Goal: Task Accomplishment & Management: Manage account settings

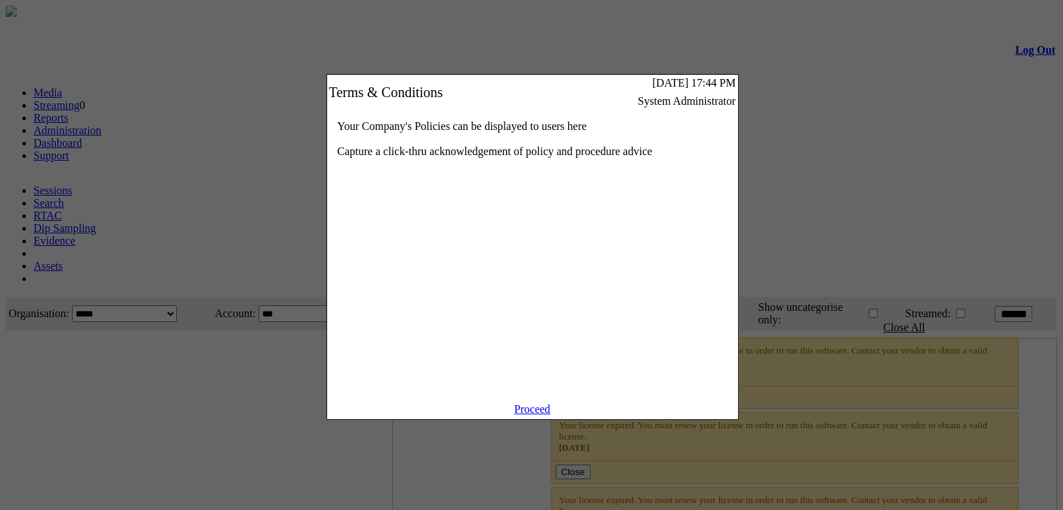
click at [522, 415] on link "Proceed" at bounding box center [532, 409] width 36 height 12
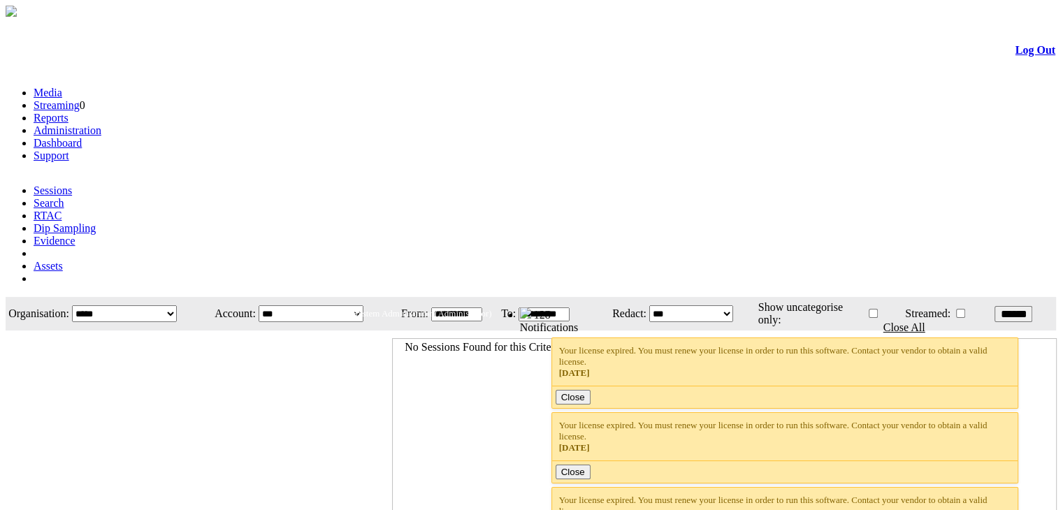
click at [101, 124] on link "Administration" at bounding box center [68, 130] width 68 height 12
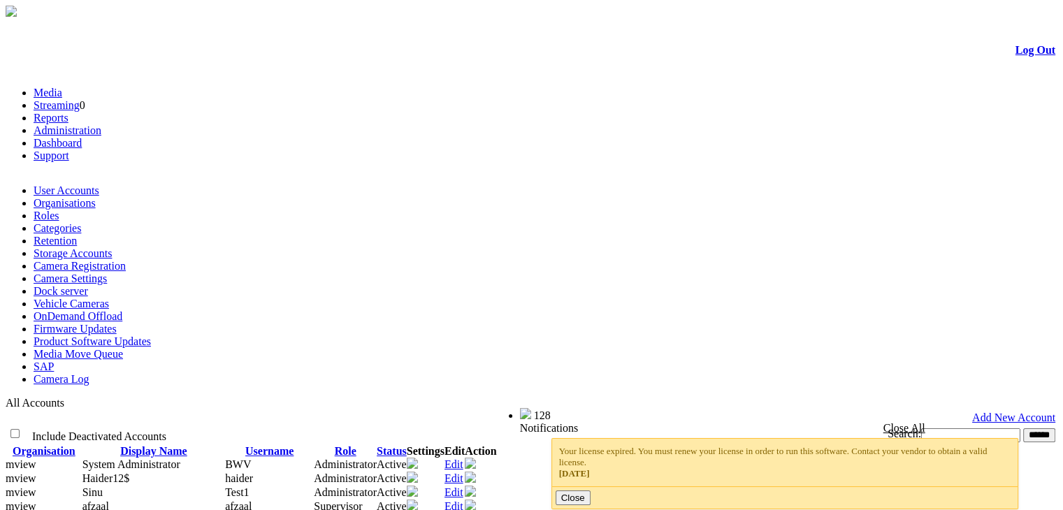
click at [96, 197] on link "Organisations" at bounding box center [65, 203] width 62 height 12
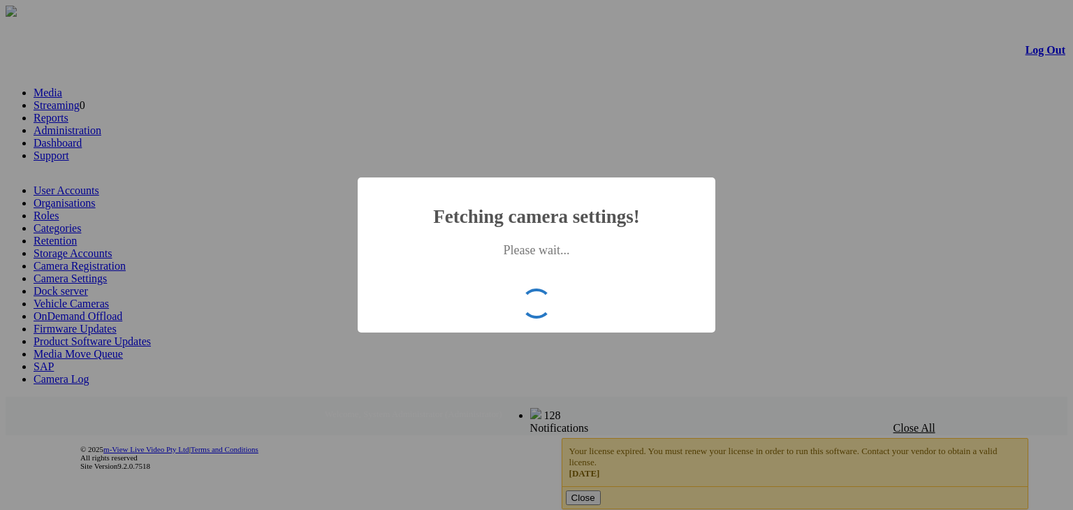
click at [659, 228] on h2 "Fetching camera settings!" at bounding box center [536, 217] width 317 height 22
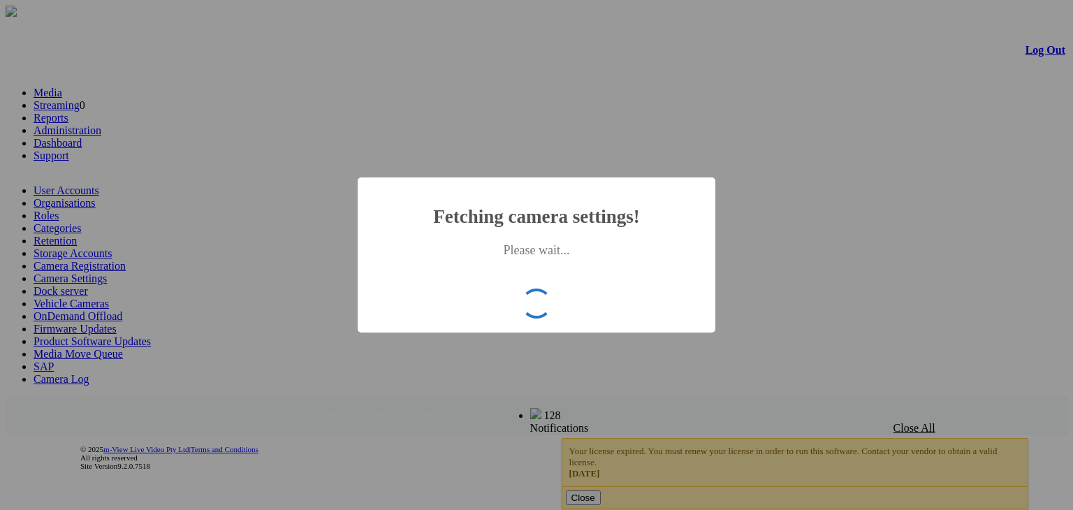
click at [256, 170] on div "× Fetching camera settings! Please wait... OK No Cancel" at bounding box center [536, 255] width 1073 height 510
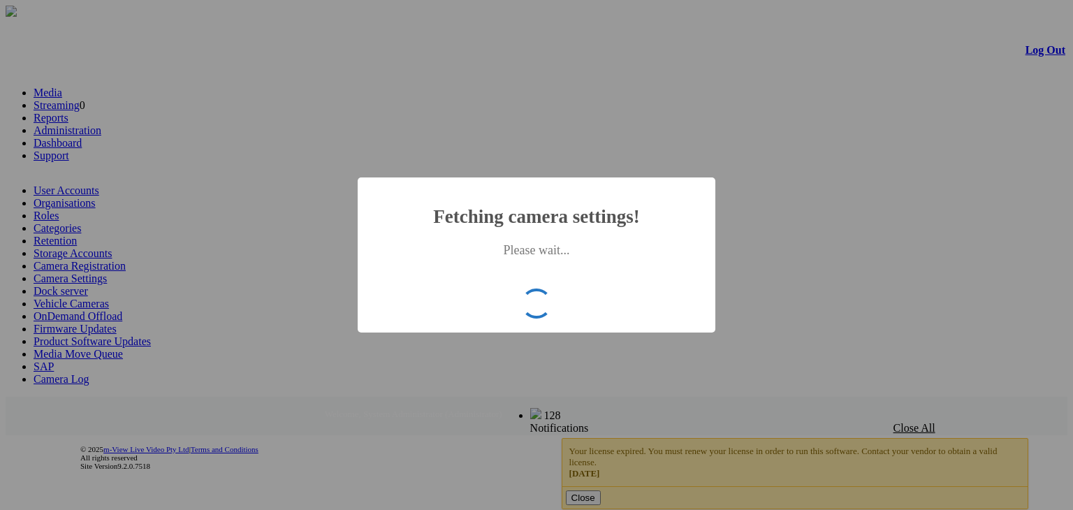
click at [231, 374] on div "× Fetching camera settings! Please wait... OK No Cancel" at bounding box center [536, 255] width 1073 height 510
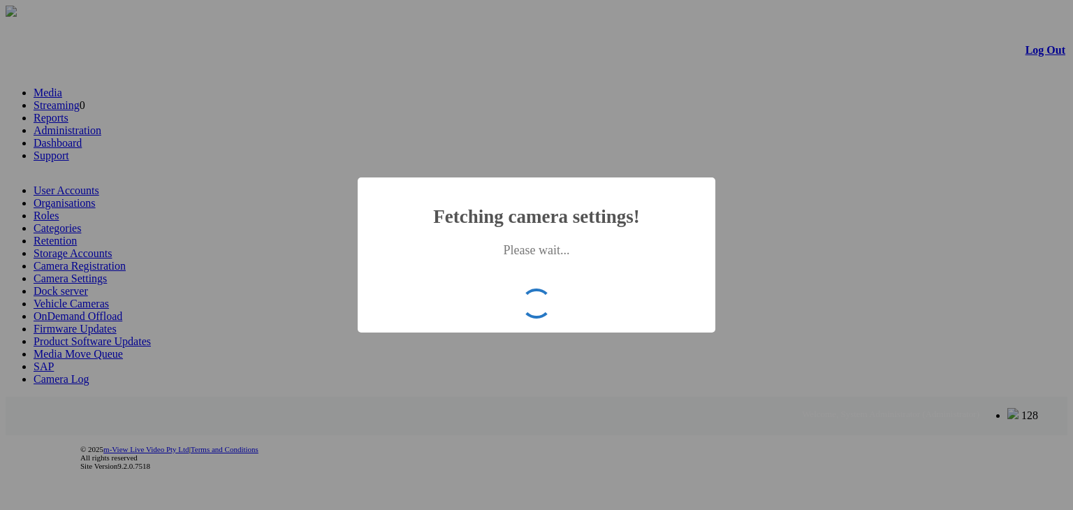
click at [247, 275] on div "× Fetching camera settings! Please wait... OK No Cancel" at bounding box center [536, 255] width 1073 height 510
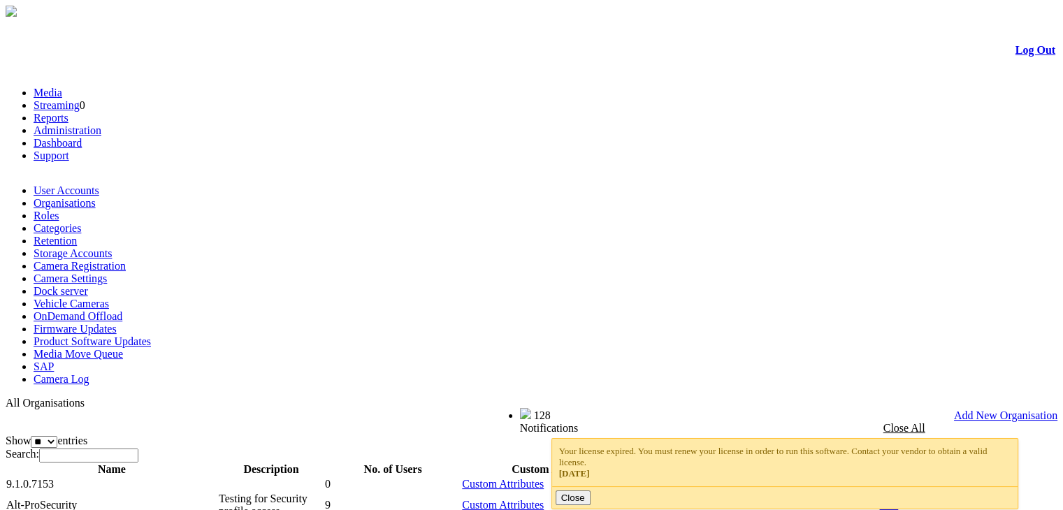
click at [58, 184] on link "User Accounts" at bounding box center [67, 190] width 66 height 12
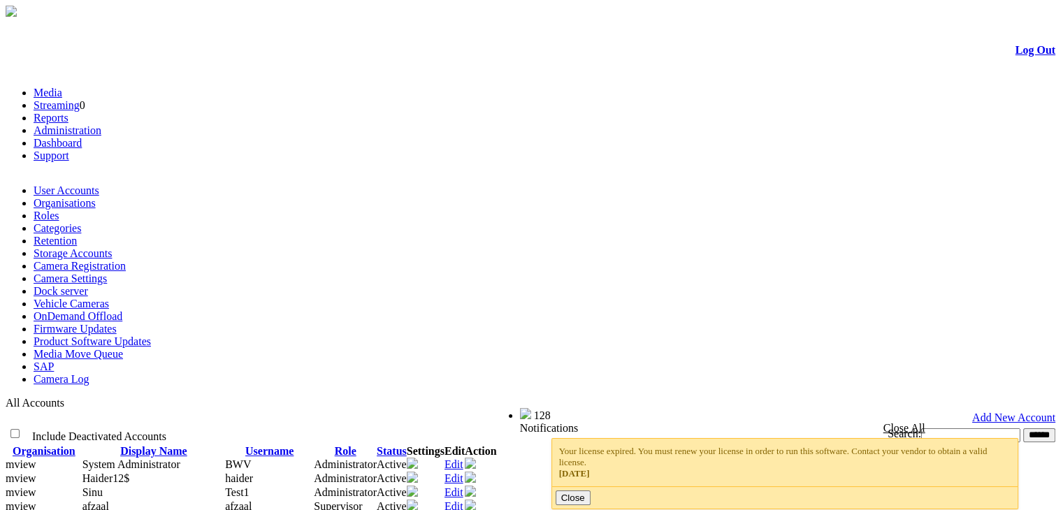
click at [1015, 56] on link "Log Out" at bounding box center [1035, 50] width 40 height 12
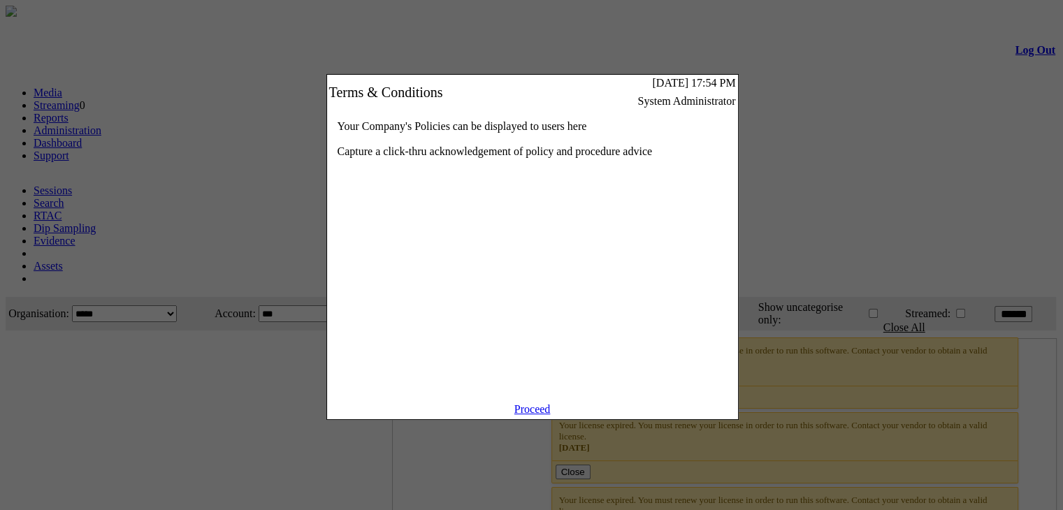
click at [537, 415] on link "Proceed" at bounding box center [532, 409] width 36 height 12
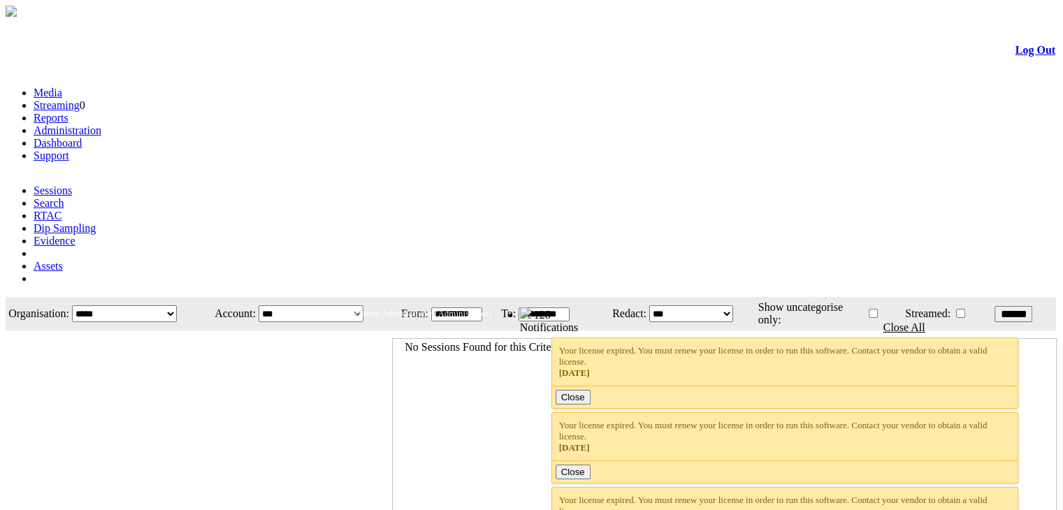
click at [101, 124] on link "Administration" at bounding box center [68, 130] width 68 height 12
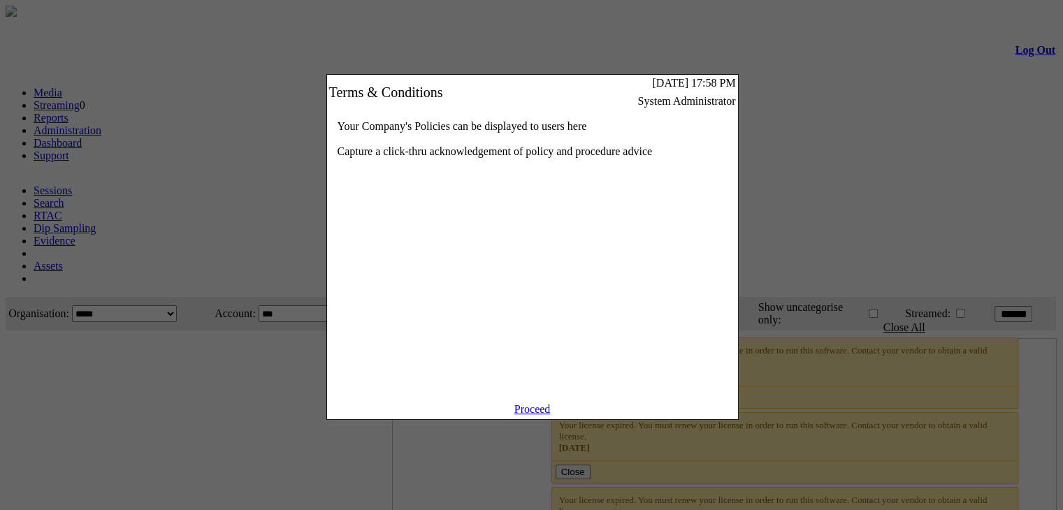
click at [516, 415] on link "Proceed" at bounding box center [532, 409] width 36 height 12
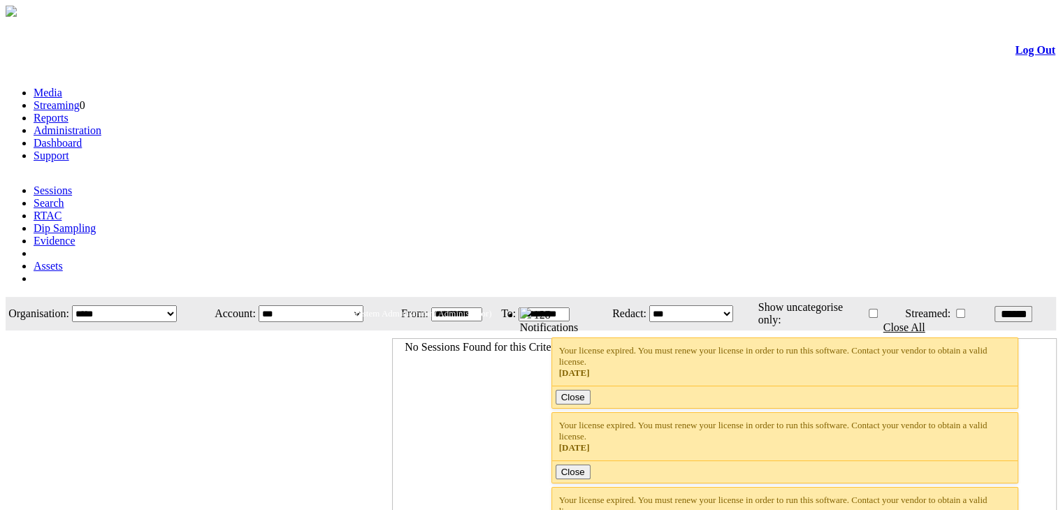
click at [101, 124] on link "Administration" at bounding box center [68, 130] width 68 height 12
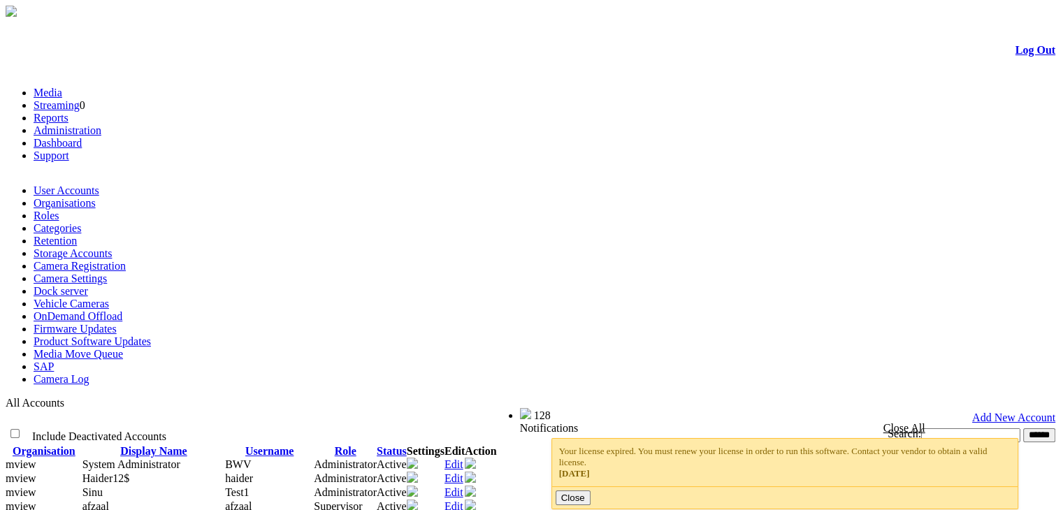
click at [96, 197] on link "Organisations" at bounding box center [65, 203] width 62 height 12
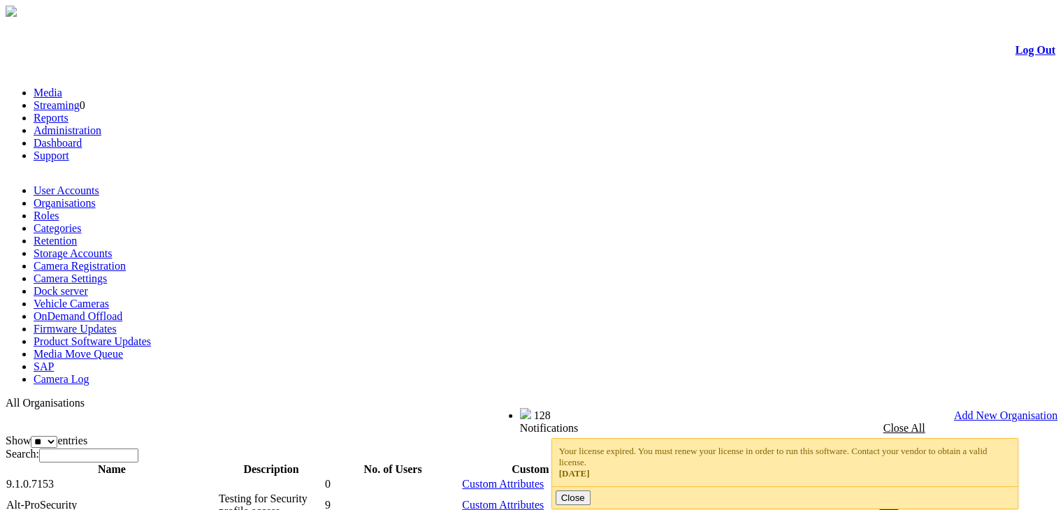
click at [1015, 55] on link "Log Out" at bounding box center [1035, 50] width 40 height 12
